Goal: Obtain resource: Obtain resource

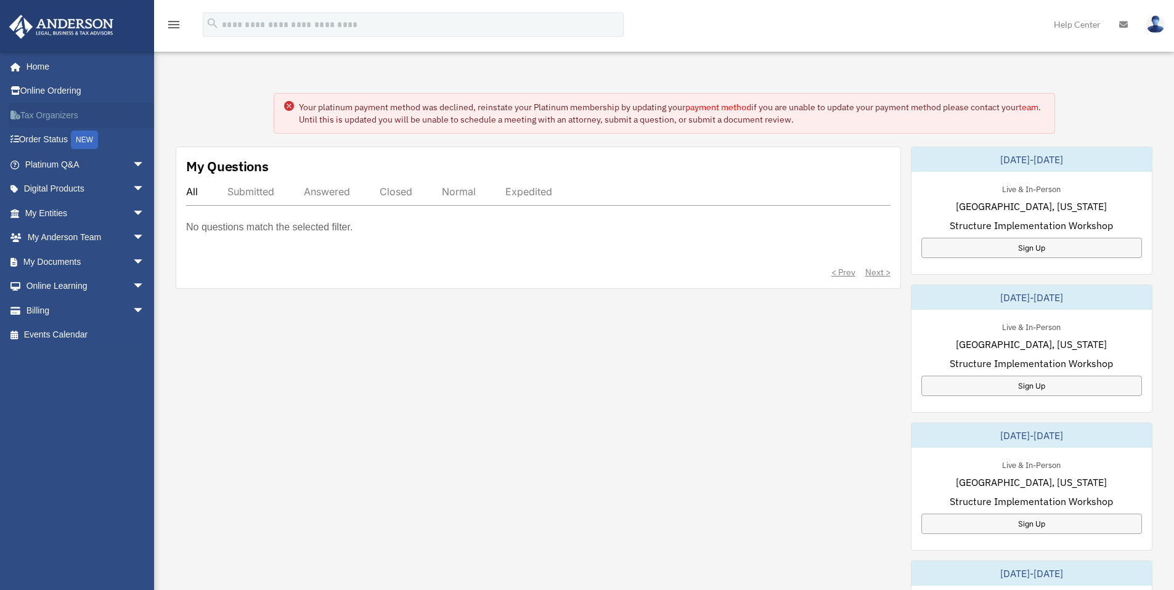
click at [69, 119] on link "Tax Organizers" at bounding box center [86, 115] width 155 height 25
click at [73, 117] on link "Tax Organizers" at bounding box center [86, 115] width 155 height 25
click at [75, 260] on link "My Documents arrow_drop_down" at bounding box center [86, 262] width 155 height 25
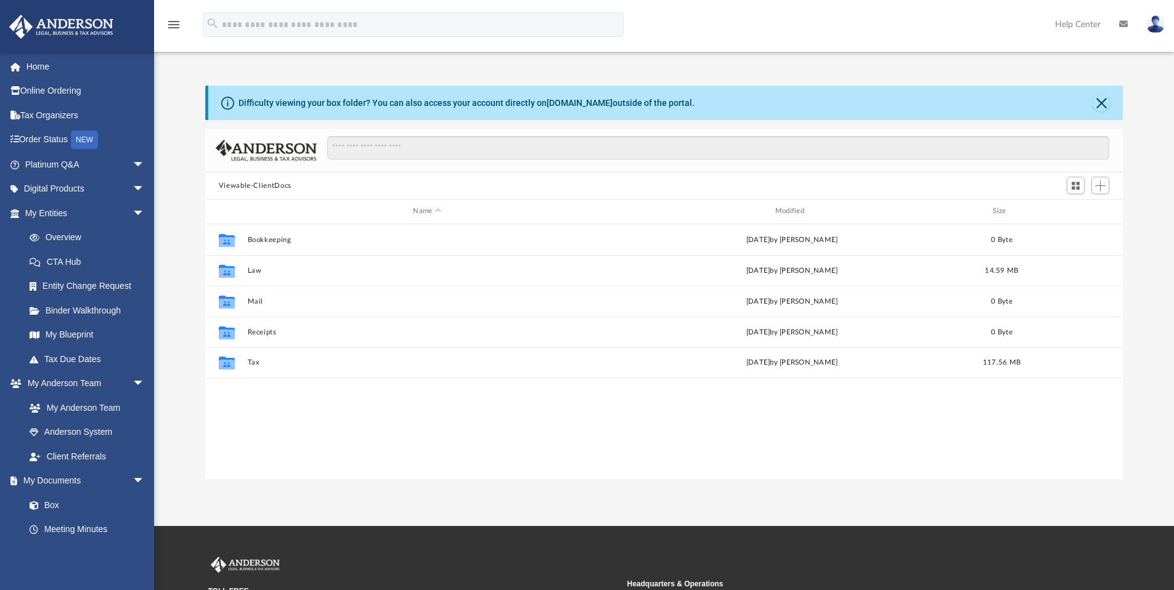
scroll to position [271, 908]
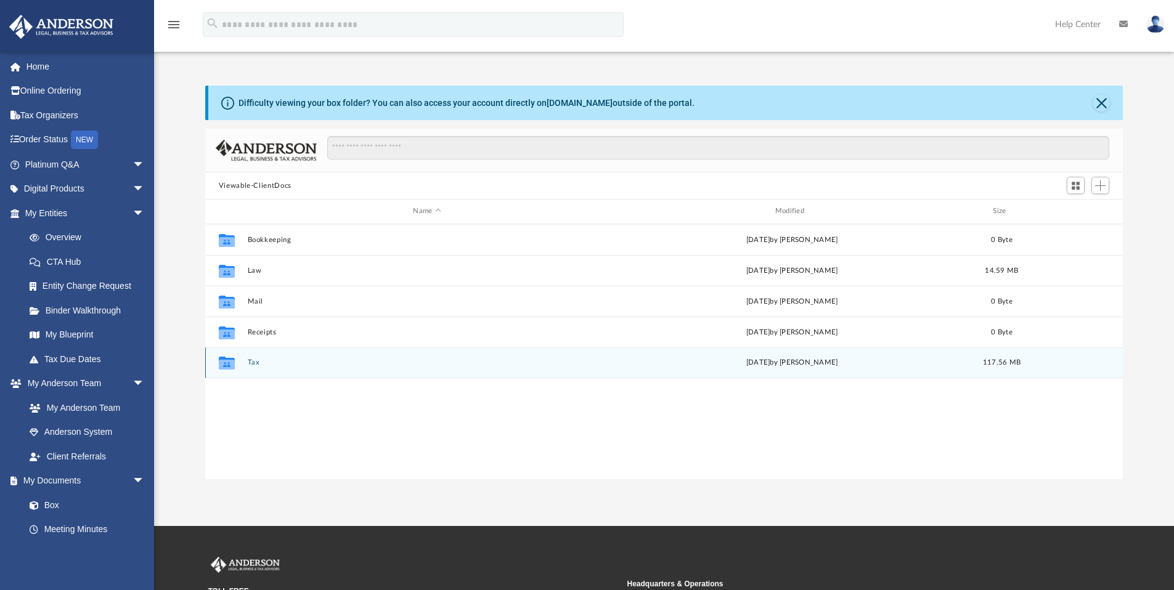
click at [231, 365] on icon "grid" at bounding box center [227, 365] width 16 height 10
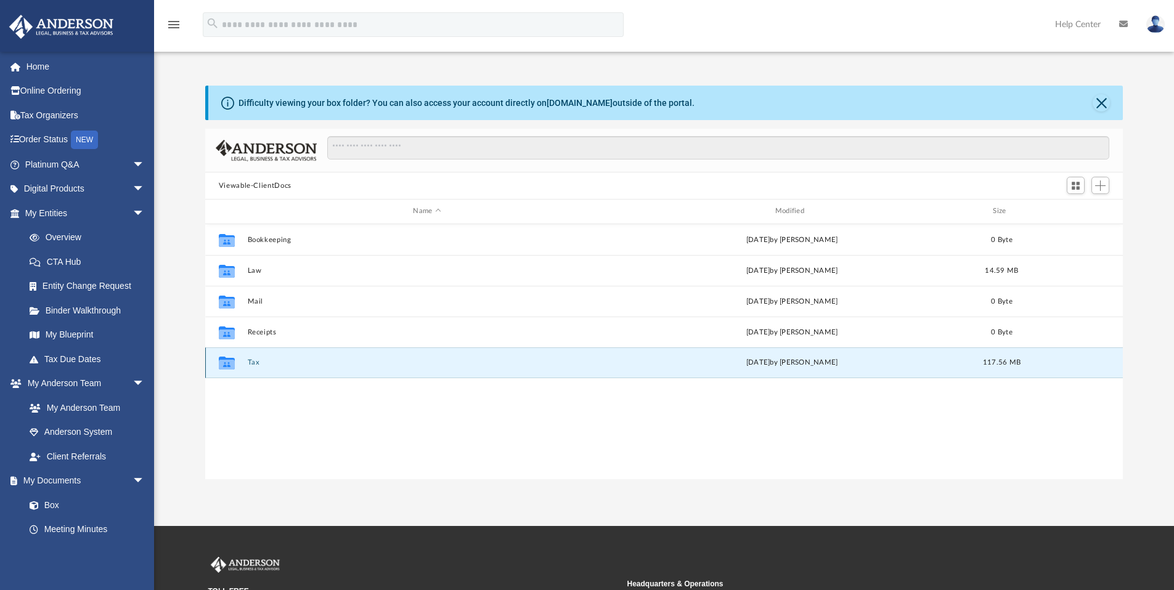
click at [253, 365] on button "Tax" at bounding box center [426, 363] width 359 height 8
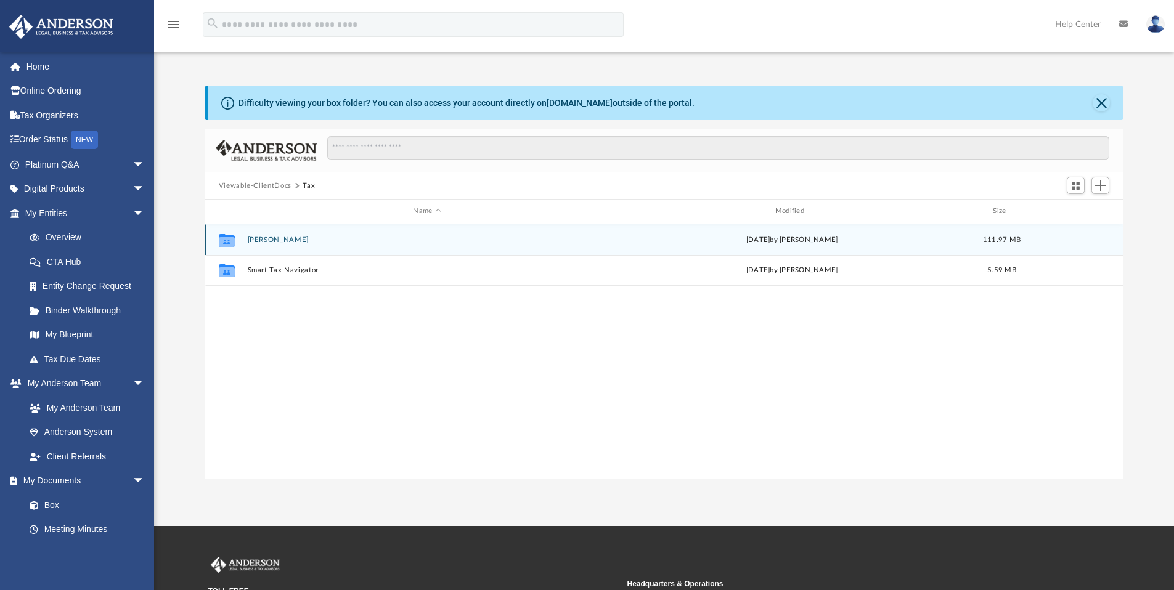
click at [220, 235] on icon "grid" at bounding box center [227, 239] width 16 height 13
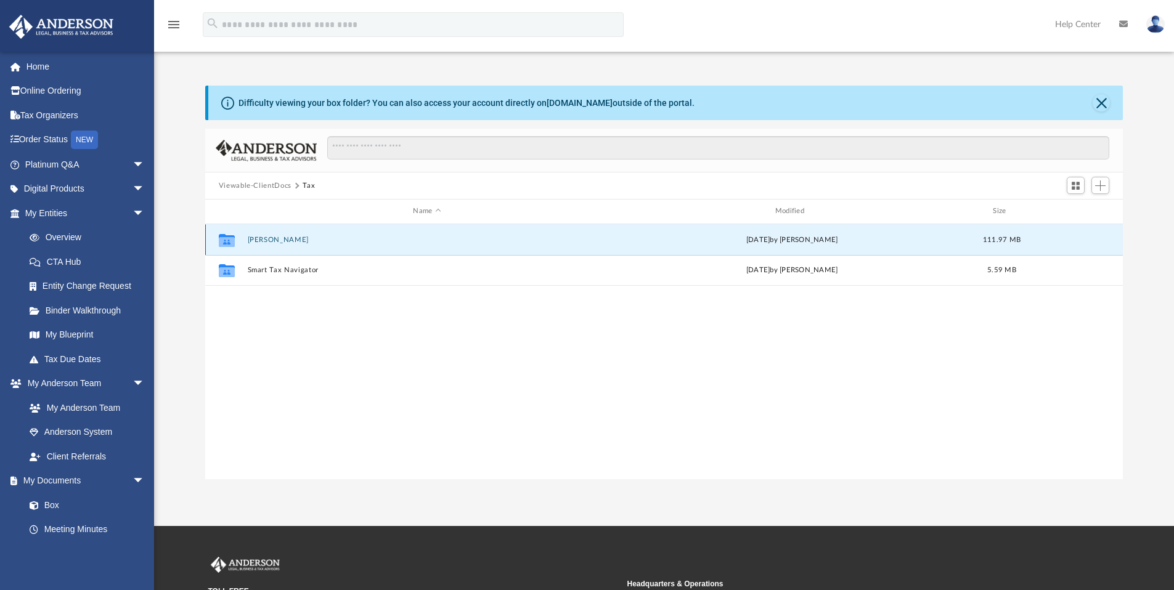
click at [265, 245] on div "Collaborated [PERSON_NAME][DATE] by [PERSON_NAME] 111.97 MB" at bounding box center [664, 239] width 918 height 31
click at [272, 242] on button "[PERSON_NAME]" at bounding box center [426, 240] width 359 height 8
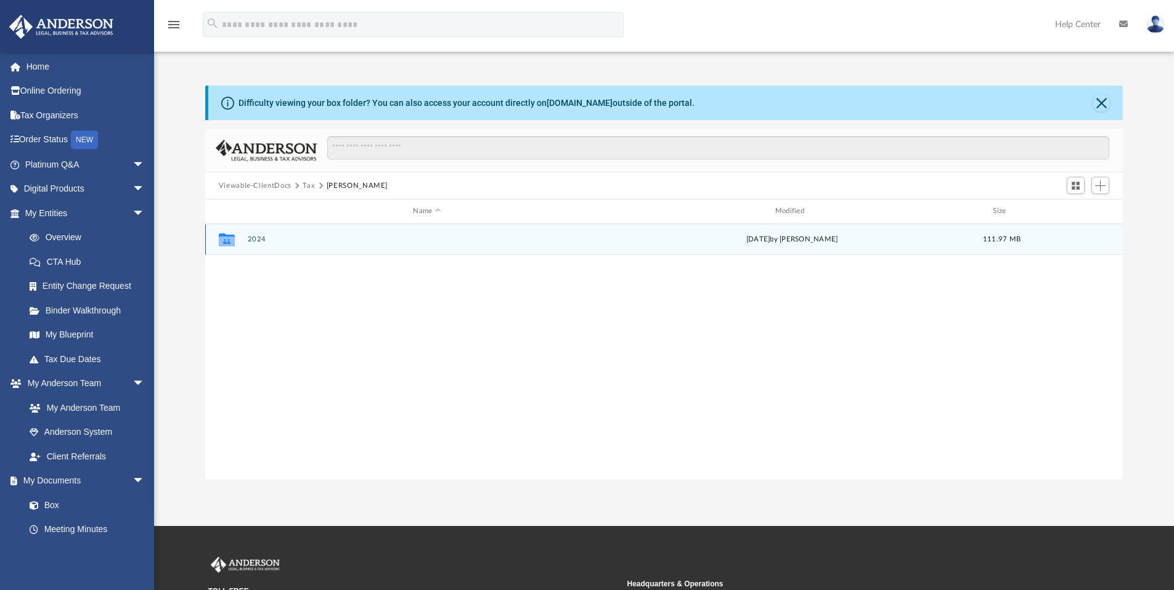
click at [259, 239] on button "2024" at bounding box center [426, 239] width 359 height 8
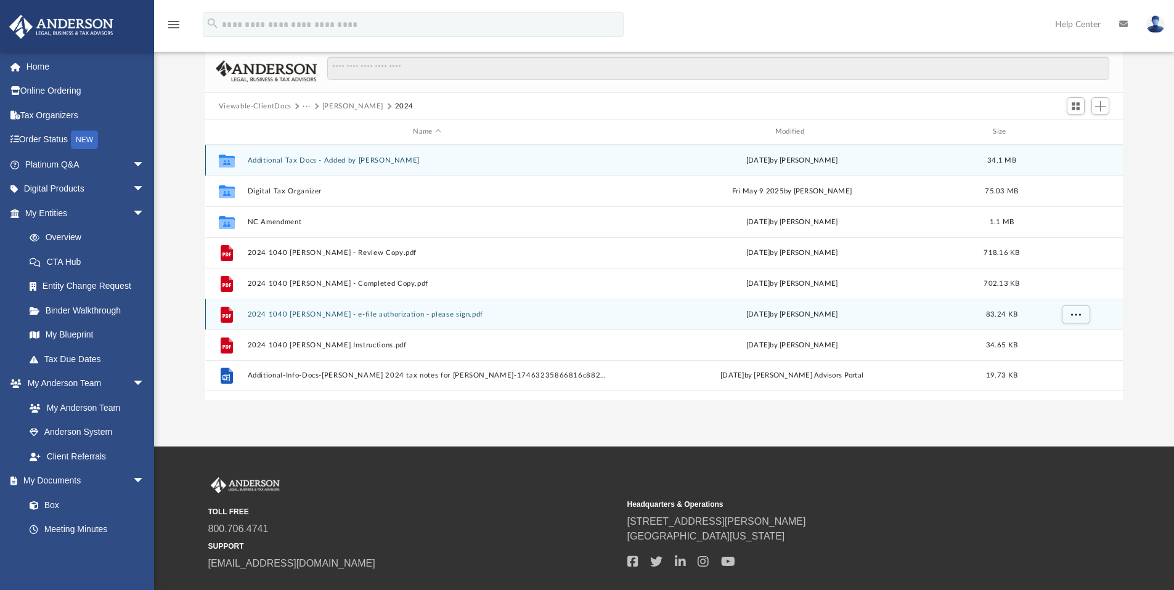
scroll to position [71, 0]
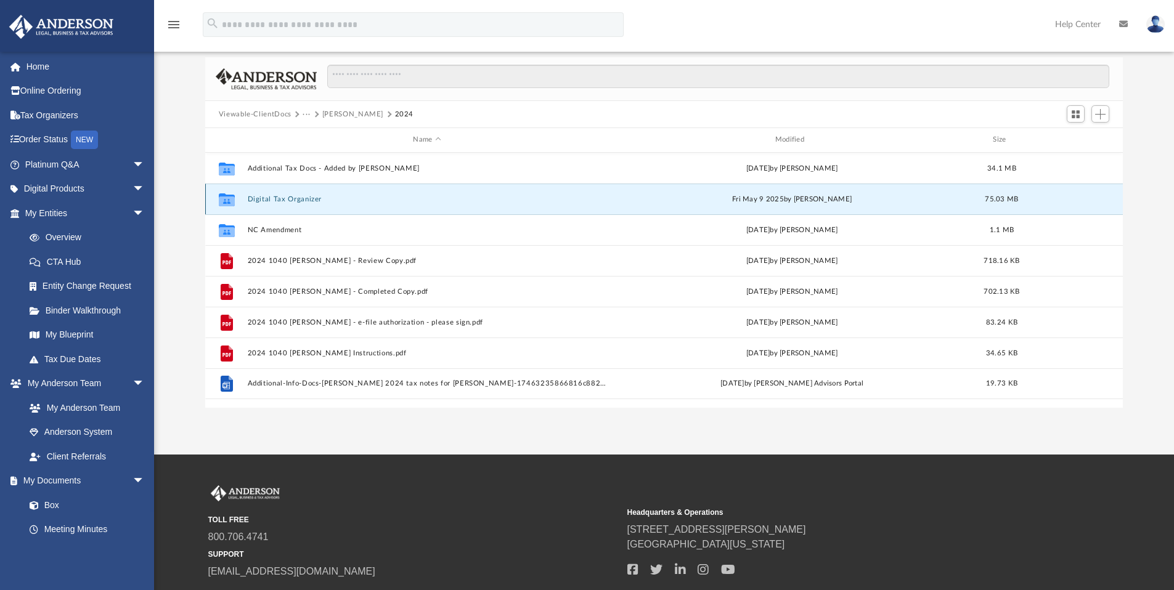
click at [273, 199] on button "Digital Tax Organizer" at bounding box center [426, 199] width 359 height 8
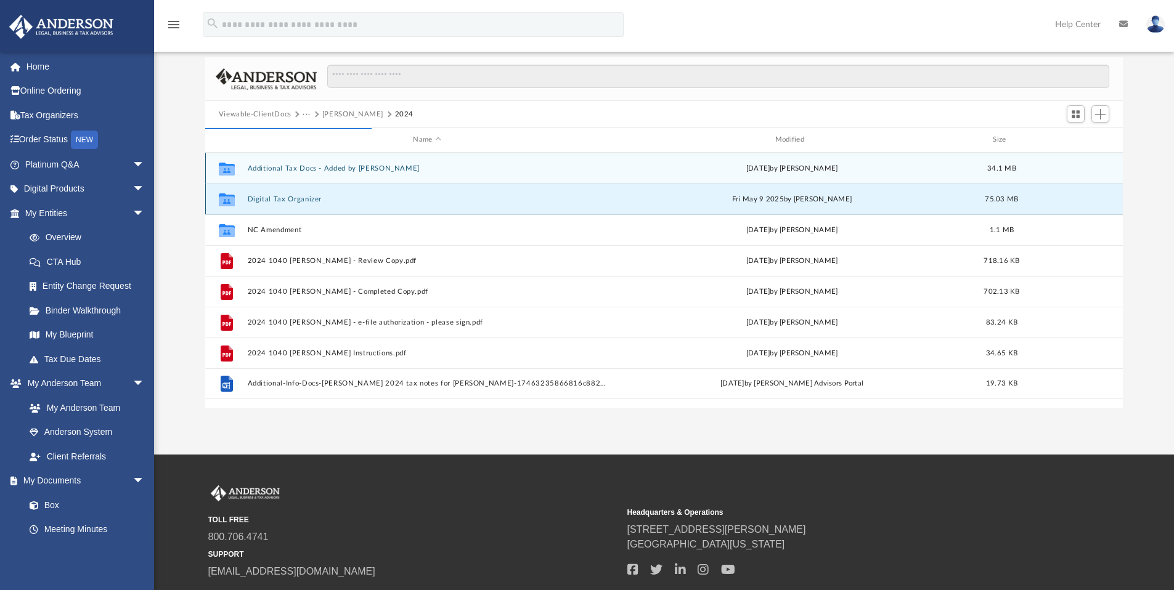
scroll to position [233, 908]
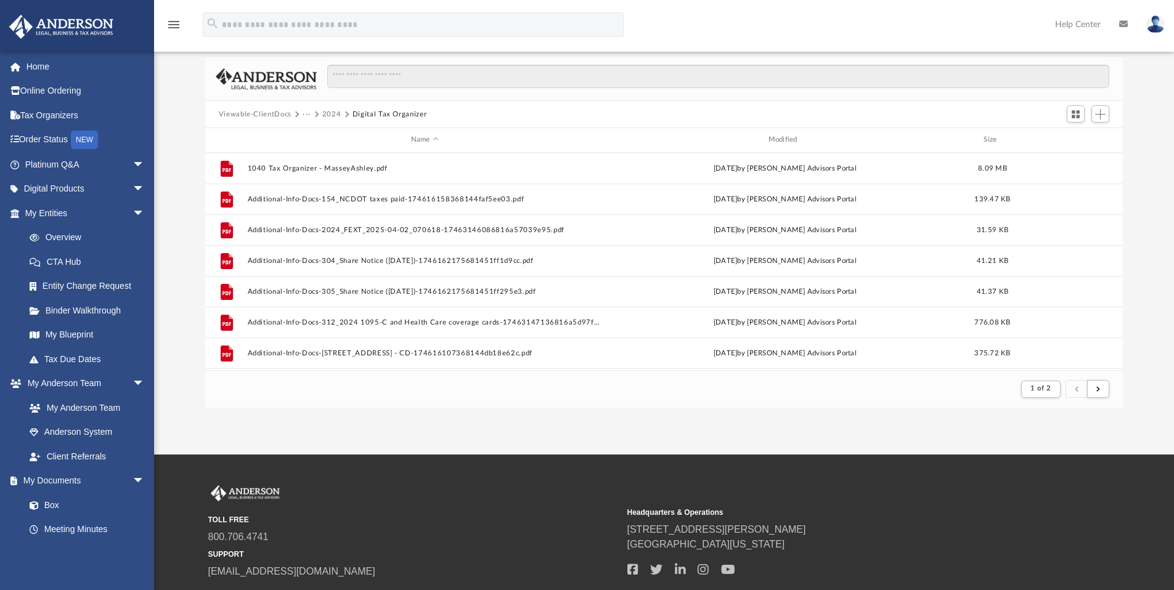
click at [333, 112] on button "2024" at bounding box center [331, 114] width 19 height 11
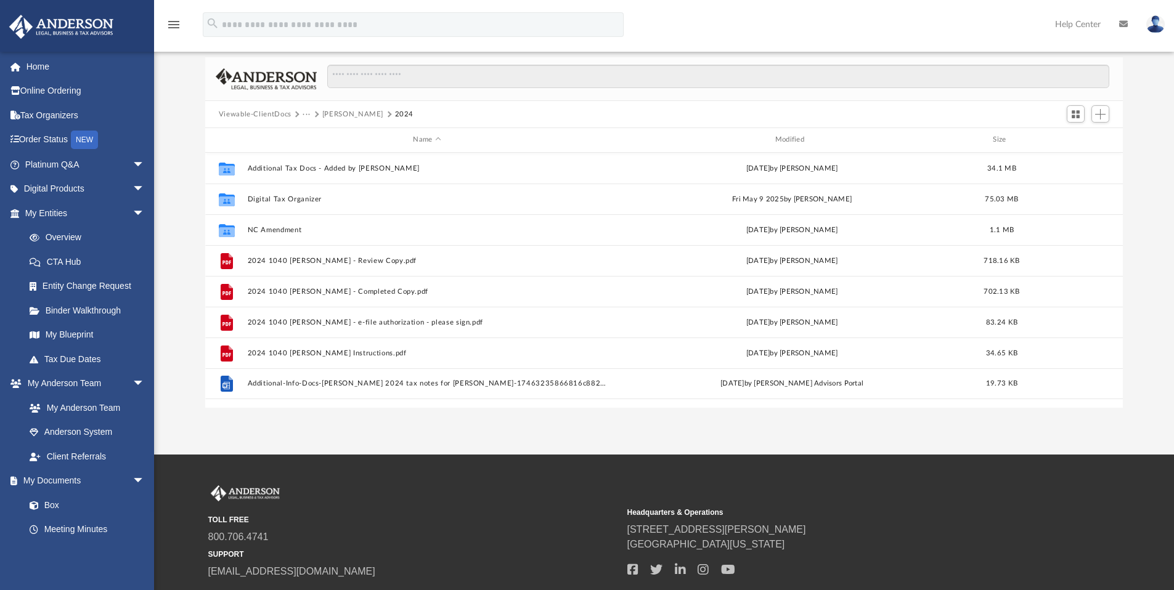
scroll to position [271, 908]
click at [306, 116] on button "···" at bounding box center [306, 114] width 8 height 11
click at [311, 134] on li "Tax" at bounding box center [315, 135] width 12 height 13
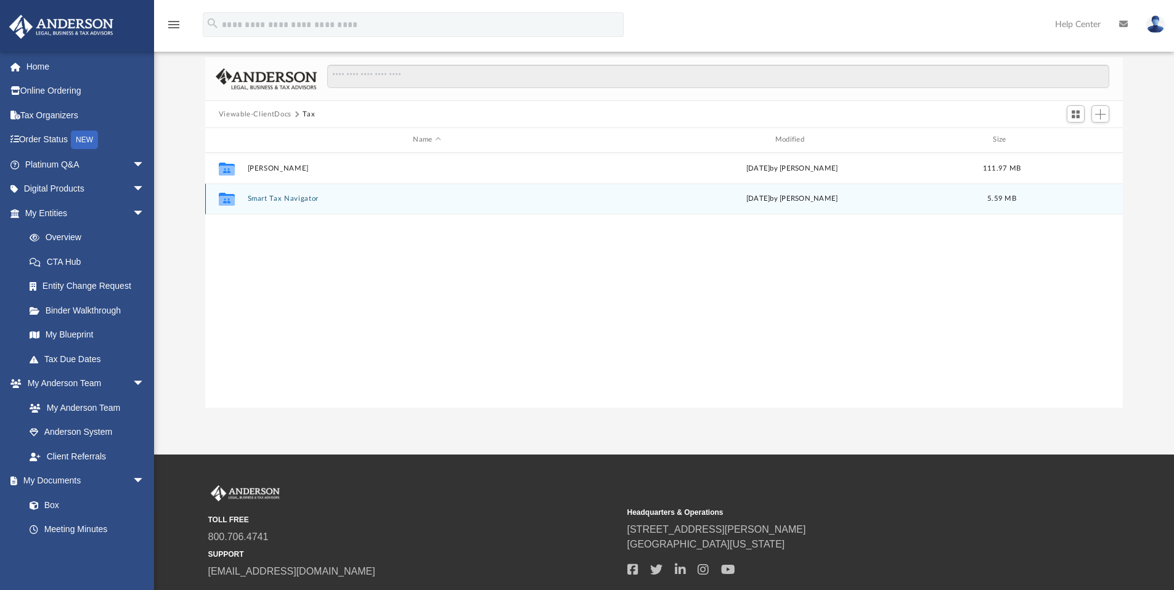
click at [272, 201] on button "Smart Tax Navigator" at bounding box center [426, 199] width 359 height 8
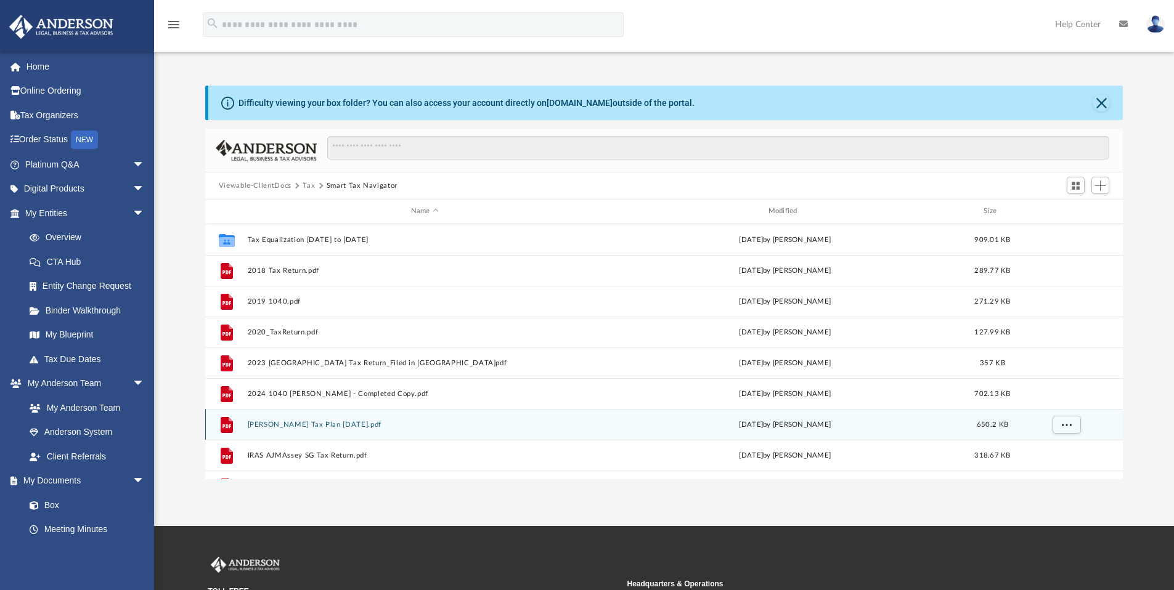
scroll to position [2, 0]
click at [352, 426] on button "[PERSON_NAME] Tax Plan [DATE].pdf" at bounding box center [424, 422] width 355 height 8
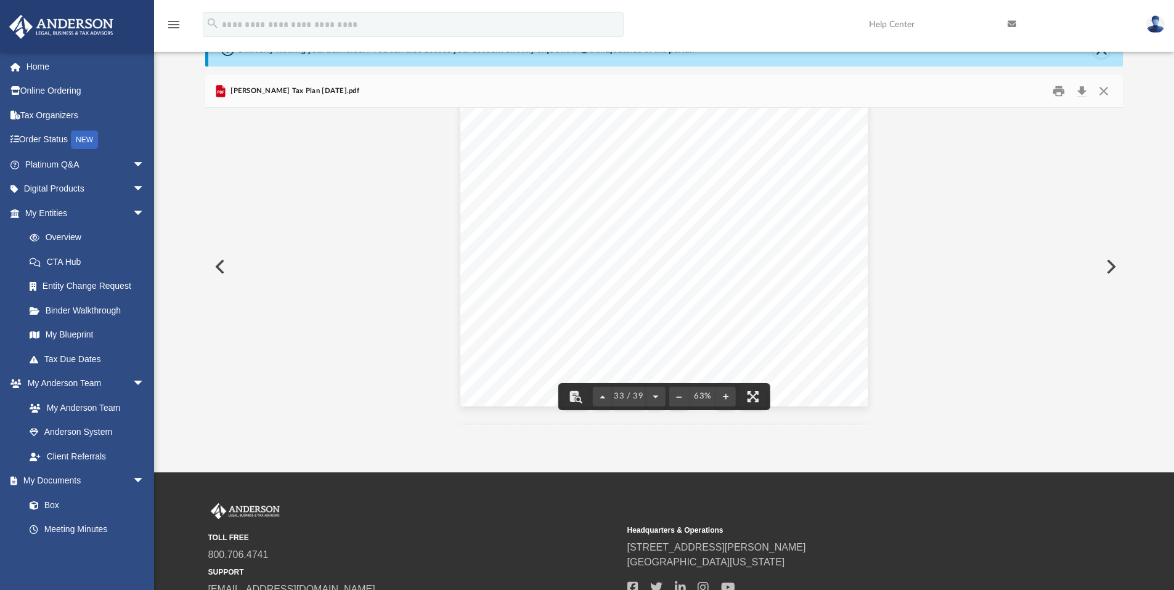
scroll to position [10690, 0]
click at [757, 396] on button "File preview" at bounding box center [752, 396] width 27 height 27
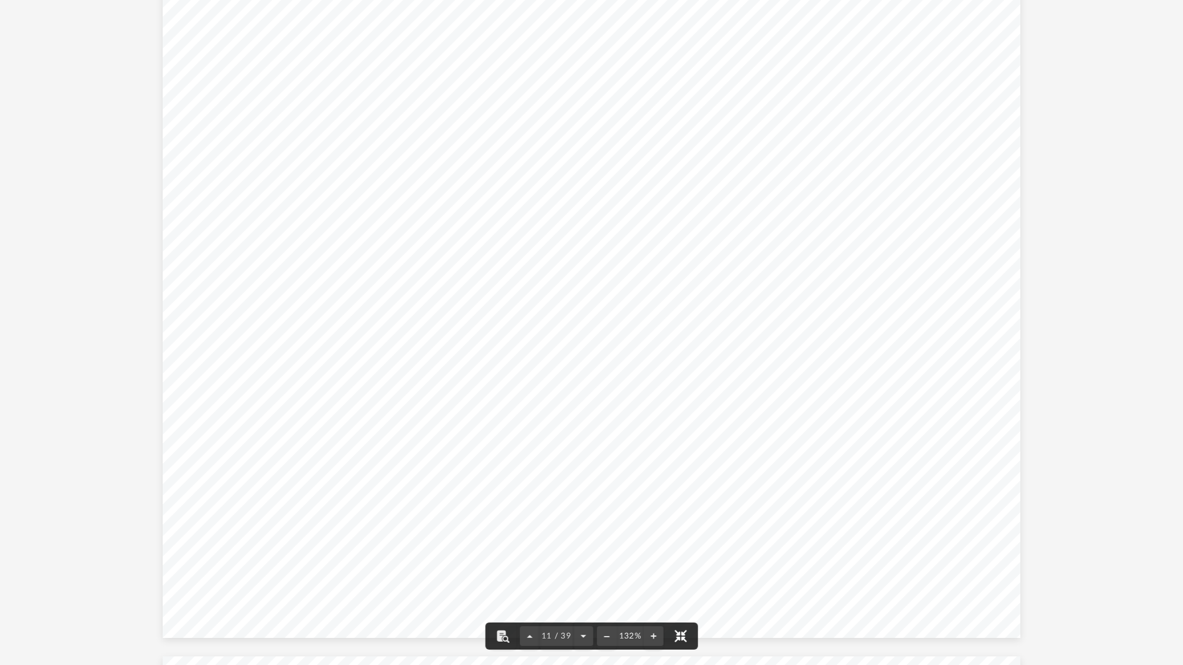
scroll to position [6840, 0]
click at [548, 359] on span "to all eligible employees." at bounding box center [528, 359] width 92 height 7
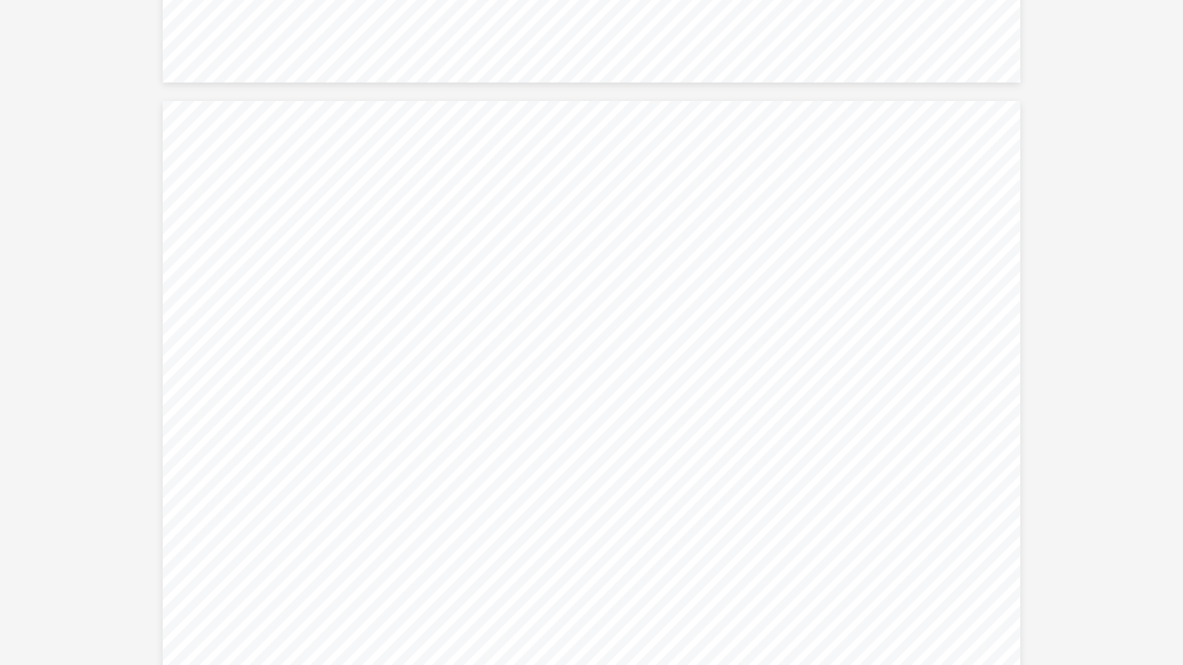
scroll to position [16408, 0]
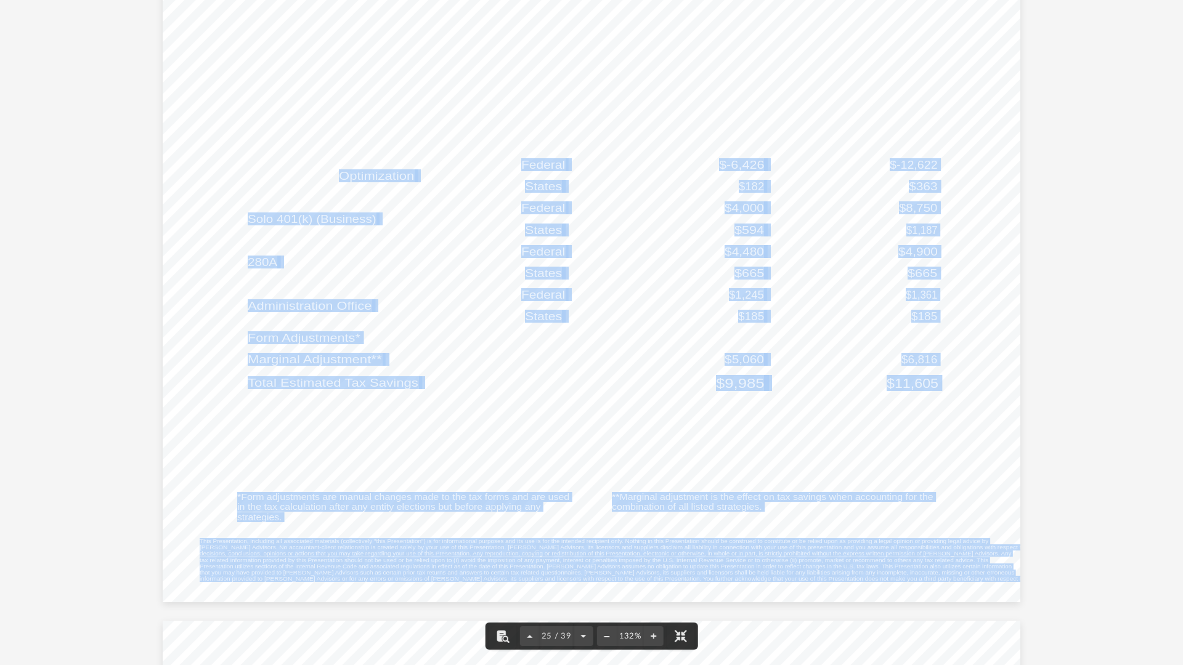
drag, startPoint x: 338, startPoint y: 182, endPoint x: 372, endPoint y: 248, distance: 75.0
click at [352, 229] on div "Contract Labor Corporation Tax Planning Recommendations You can see our recomme…" at bounding box center [591, 271] width 857 height 662
click at [418, 272] on div "Contract Labor Corporation Tax Planning Recommendations You can see our recomme…" at bounding box center [591, 271] width 857 height 662
click at [396, 283] on div "Contract Labor Corporation Tax Planning Recommendations You can see our recomme…" at bounding box center [591, 271] width 857 height 662
click at [370, 312] on div "Contract Labor Corporation Tax Planning Recommendations You can see our recomme…" at bounding box center [591, 271] width 857 height 662
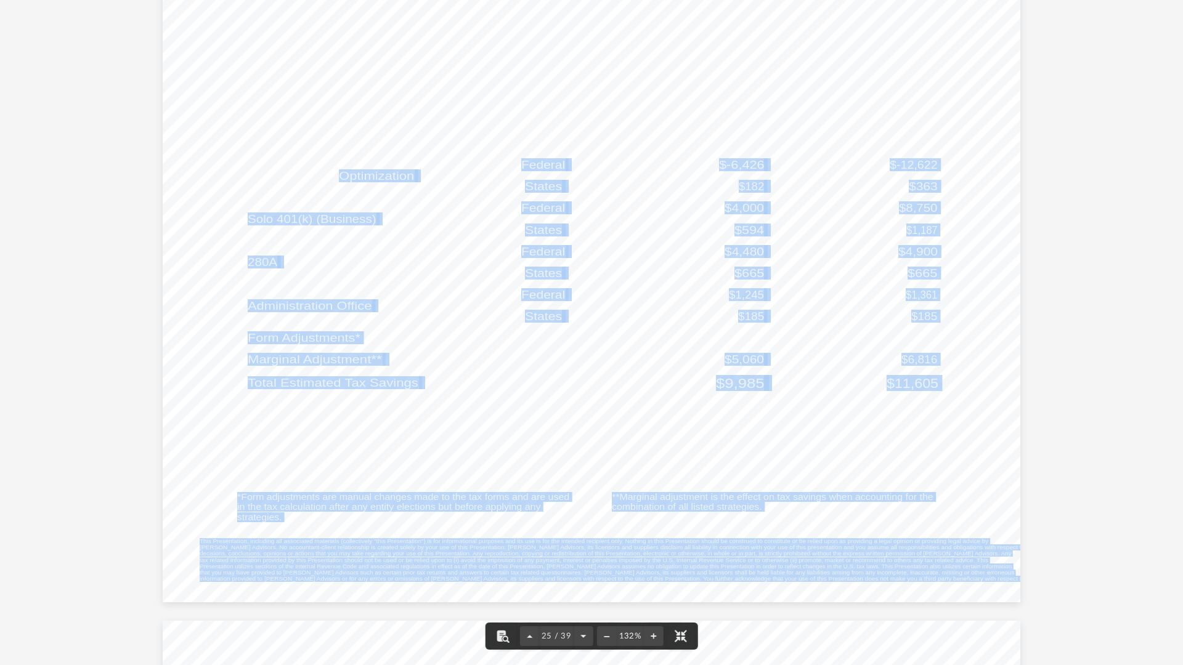
click at [330, 307] on span "Administration Office" at bounding box center [310, 306] width 124 height 12
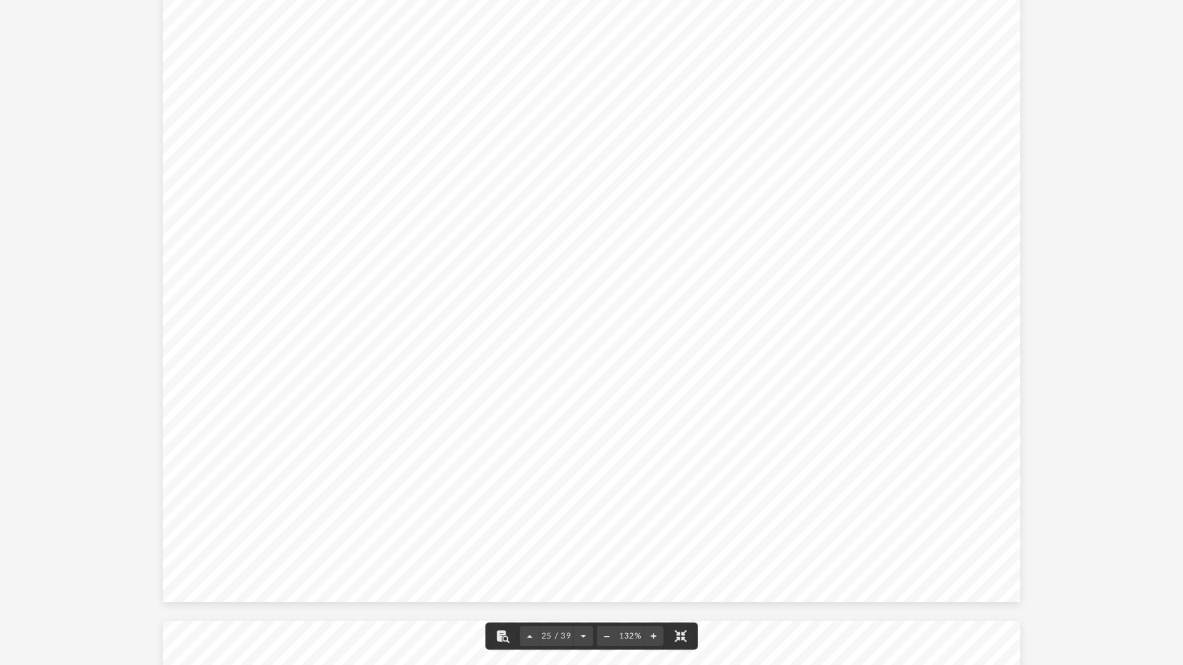
click at [277, 278] on div "Contract Labor Corporation Tax Planning Recommendations You can see our recomme…" at bounding box center [591, 271] width 857 height 662
drag, startPoint x: 285, startPoint y: 263, endPoint x: 256, endPoint y: 266, distance: 29.7
click at [256, 266] on div "Contract Labor Corporation Tax Planning Recommendations You can see our recomme…" at bounding box center [591, 271] width 857 height 662
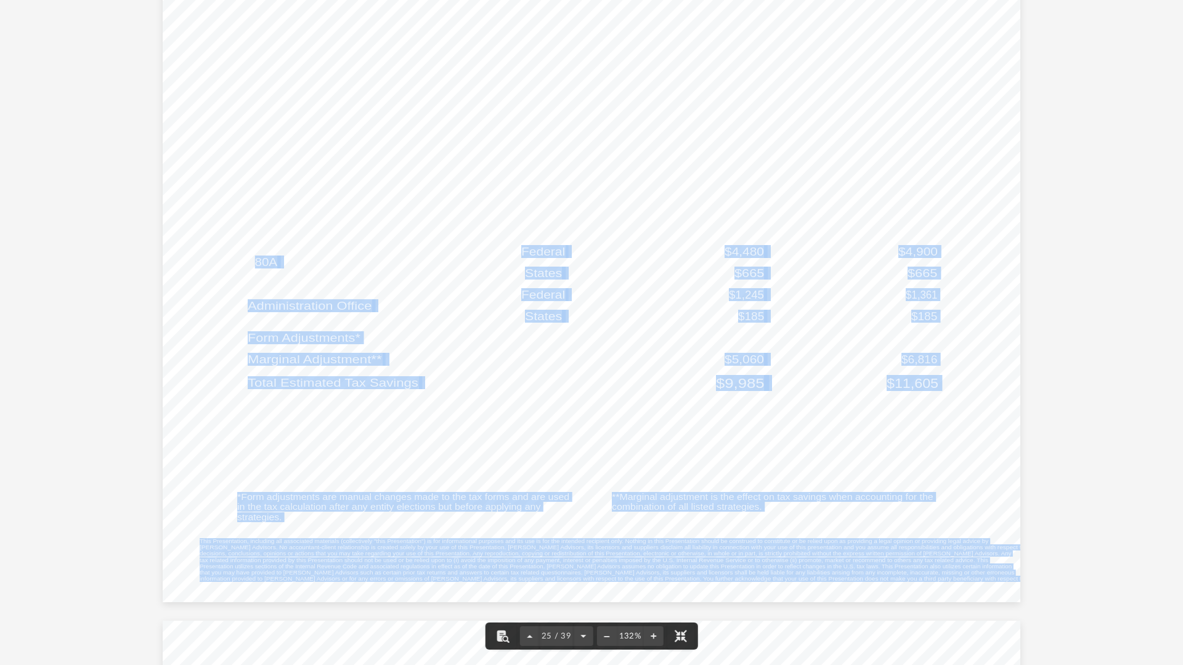
drag, startPoint x: 250, startPoint y: 264, endPoint x: 310, endPoint y: 265, distance: 59.8
click at [310, 265] on div "Contract Labor Corporation Tax Planning Recommendations You can see our recomme…" at bounding box center [591, 271] width 857 height 662
click at [307, 278] on div "Contract Labor Corporation Tax Planning Recommendations You can see our recomme…" at bounding box center [591, 271] width 857 height 662
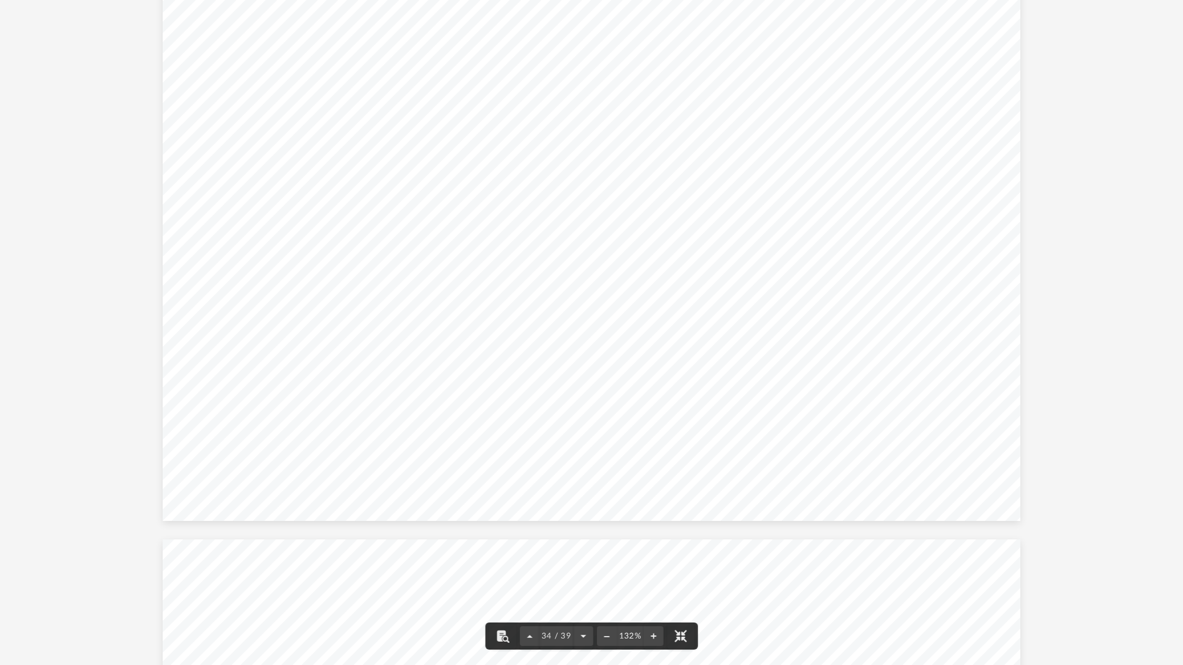
scroll to position [22620, 0]
